Goal: Task Accomplishment & Management: Manage account settings

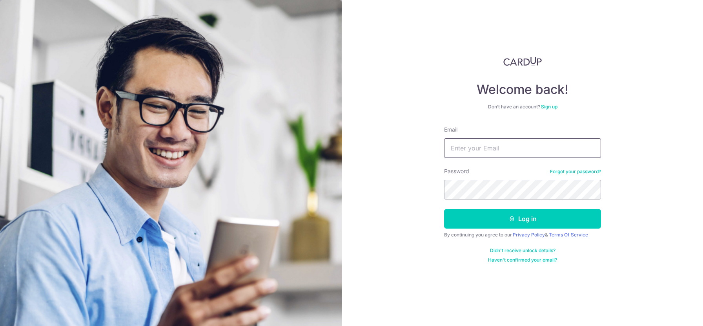
click at [459, 149] on input "Email" at bounding box center [522, 148] width 157 height 20
type input "[EMAIL_ADDRESS][DOMAIN_NAME]"
click at [444, 209] on button "Log in" at bounding box center [522, 219] width 157 height 20
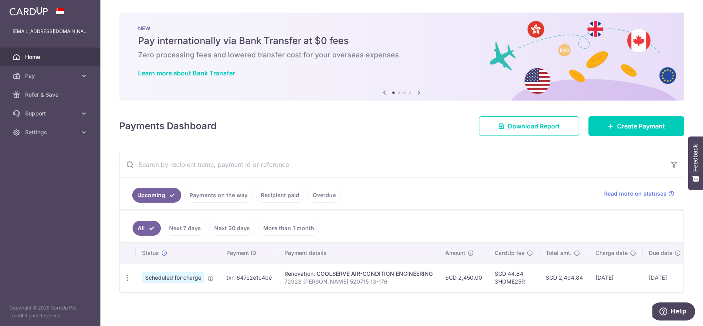
click at [270, 199] on link "Recipient paid" at bounding box center [280, 195] width 49 height 15
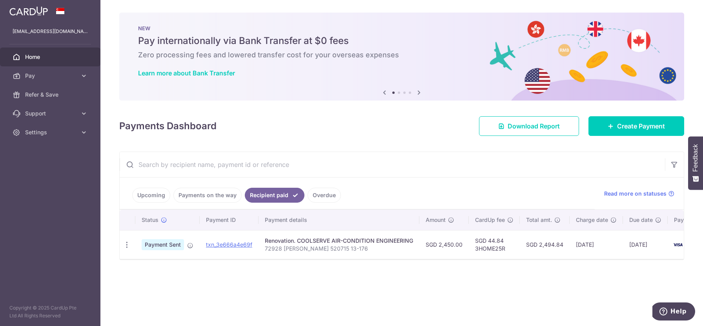
click at [160, 194] on link "Upcoming" at bounding box center [151, 195] width 38 height 15
